Goal: Task Accomplishment & Management: Manage account settings

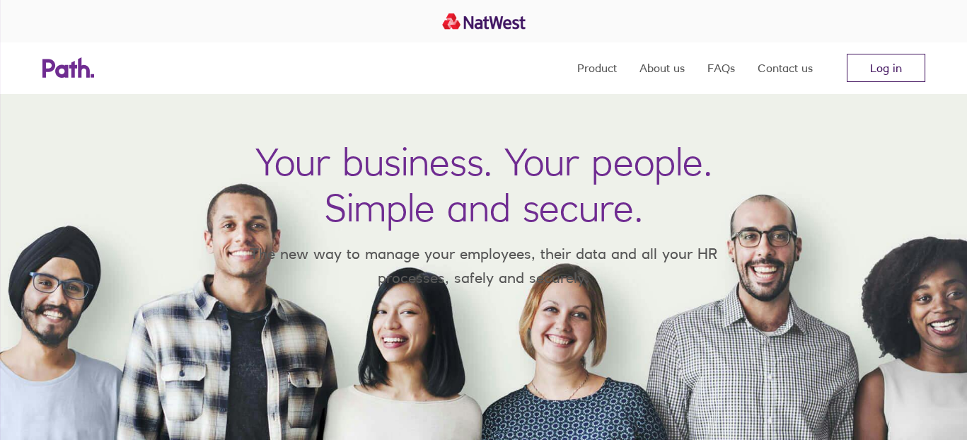
click at [870, 66] on link "Log in" at bounding box center [885, 68] width 78 height 28
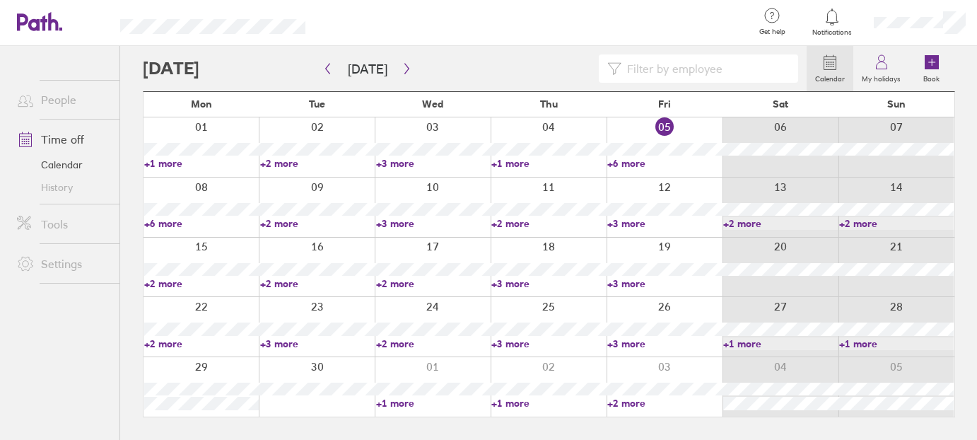
click at [165, 342] on link "+2 more" at bounding box center [201, 343] width 115 height 13
drag, startPoint x: 290, startPoint y: 340, endPoint x: 375, endPoint y: 339, distance: 84.9
click at [290, 340] on link "+3 more" at bounding box center [317, 343] width 115 height 13
click at [631, 340] on link "+3 more" at bounding box center [664, 343] width 115 height 13
click at [515, 341] on link "+3 more" at bounding box center [548, 343] width 115 height 13
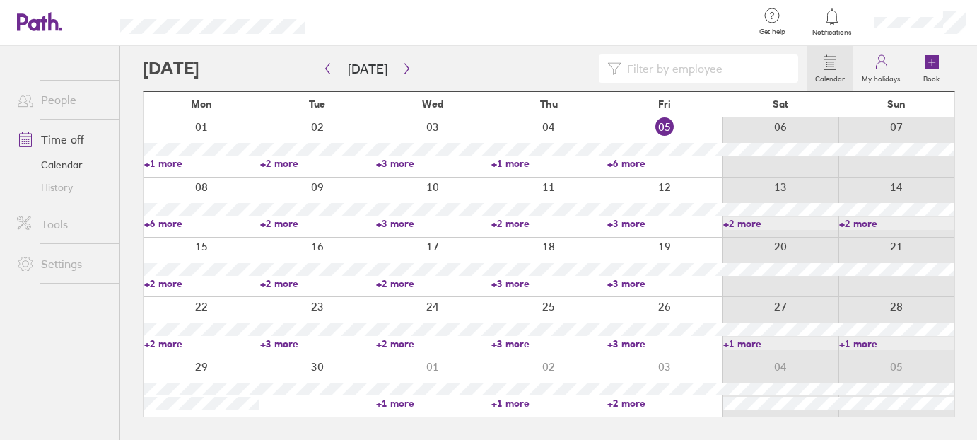
click at [515, 341] on link "+3 more" at bounding box center [548, 343] width 115 height 13
click at [175, 280] on link "+2 more" at bounding box center [201, 283] width 115 height 13
click at [167, 282] on link "+2 more" at bounding box center [201, 283] width 115 height 13
click at [506, 277] on link "+3 more" at bounding box center [548, 283] width 115 height 13
click at [508, 278] on link "+3 more" at bounding box center [548, 283] width 115 height 13
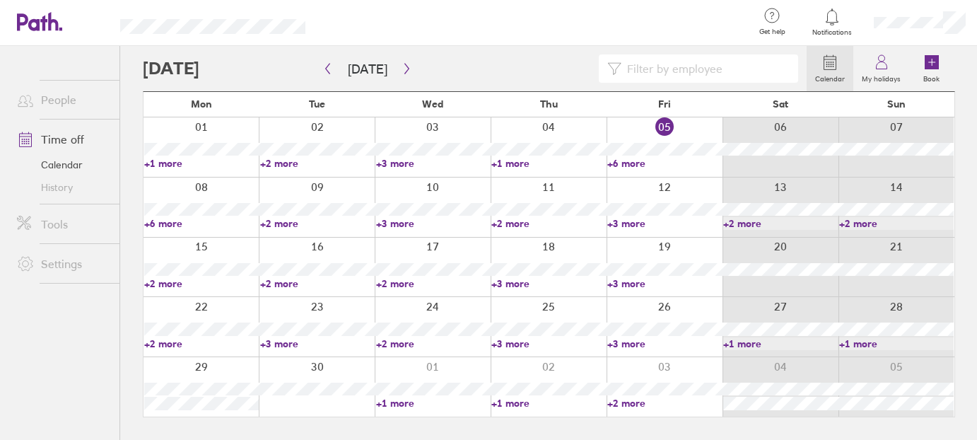
click at [400, 340] on link "+2 more" at bounding box center [433, 343] width 115 height 13
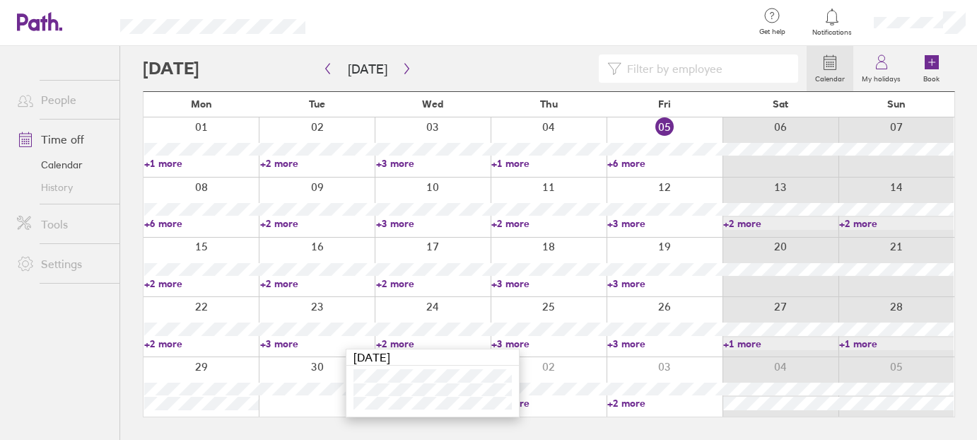
drag, startPoint x: 504, startPoint y: 341, endPoint x: 645, endPoint y: 353, distance: 141.2
click at [506, 341] on link "+3 more" at bounding box center [548, 343] width 115 height 13
